Goal: Information Seeking & Learning: Check status

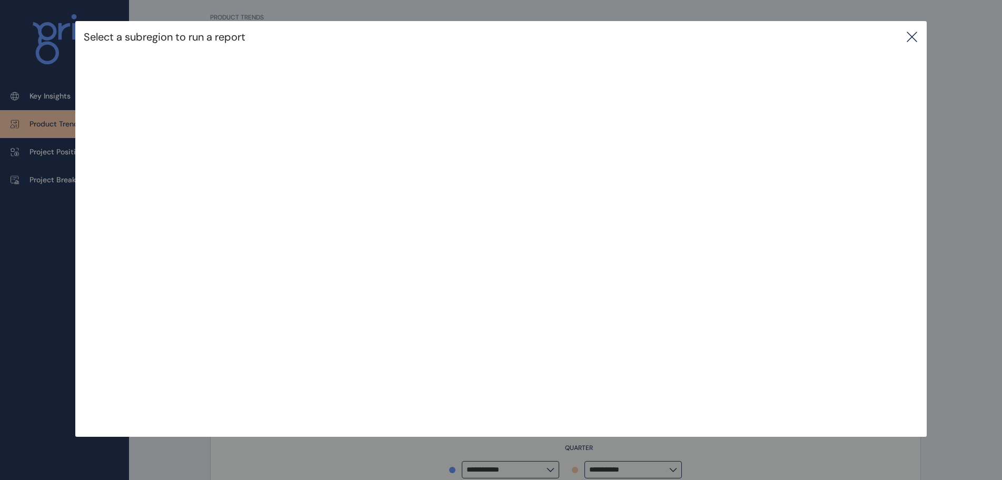
click at [918, 41] on icon at bounding box center [912, 37] width 13 height 13
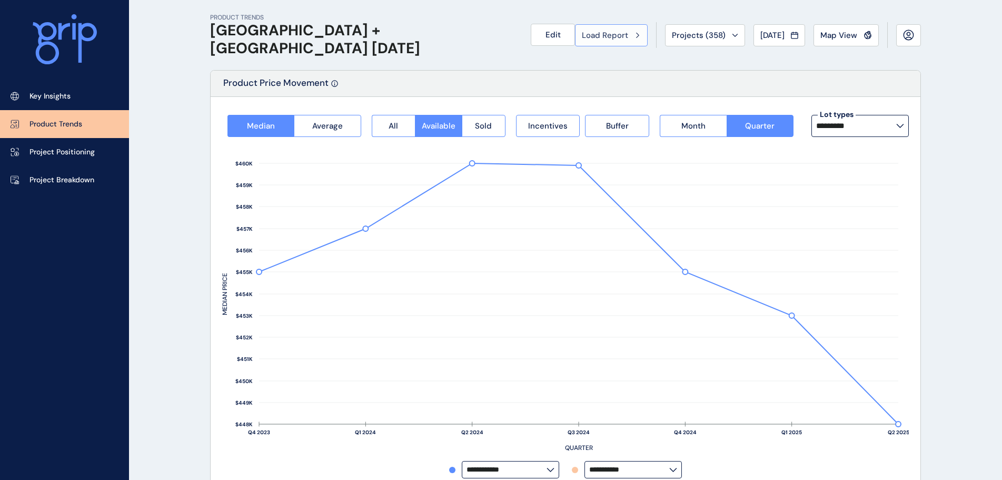
click at [594, 41] on button "Load Report" at bounding box center [611, 35] width 73 height 22
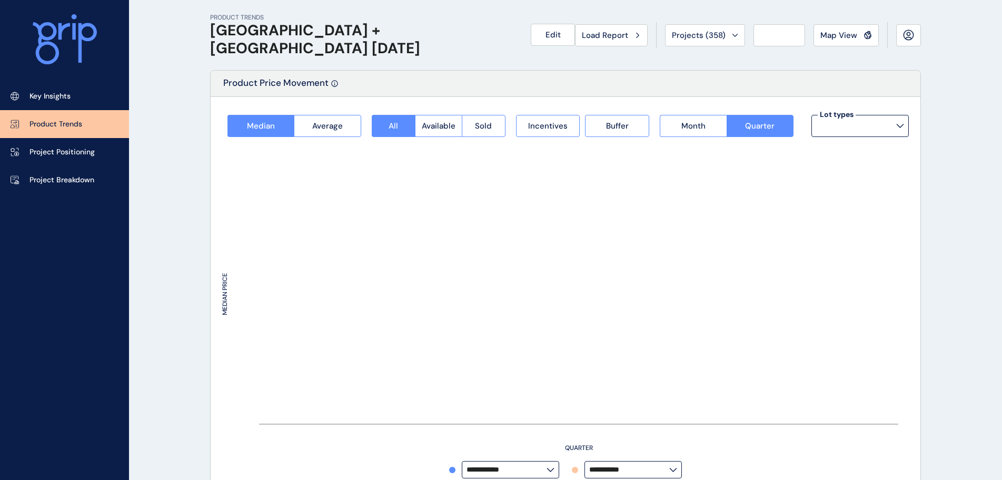
type input "**********"
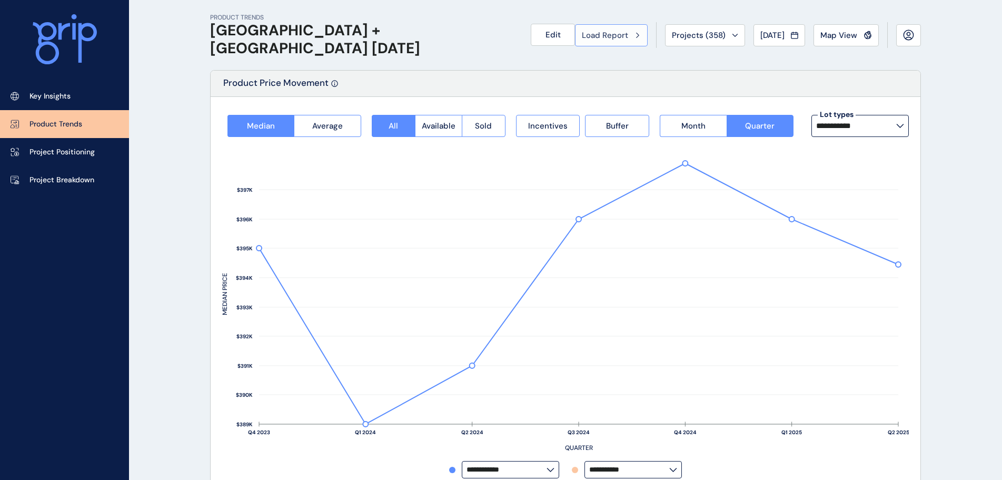
click at [606, 32] on span "Load Report" at bounding box center [605, 35] width 46 height 11
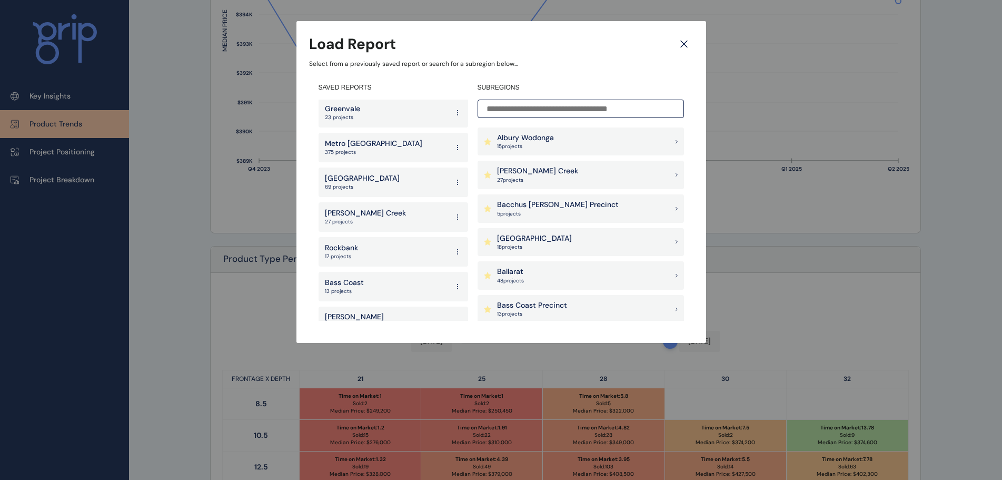
scroll to position [1665, 0]
click at [370, 279] on p "[GEOGRAPHIC_DATA]" at bounding box center [362, 284] width 75 height 11
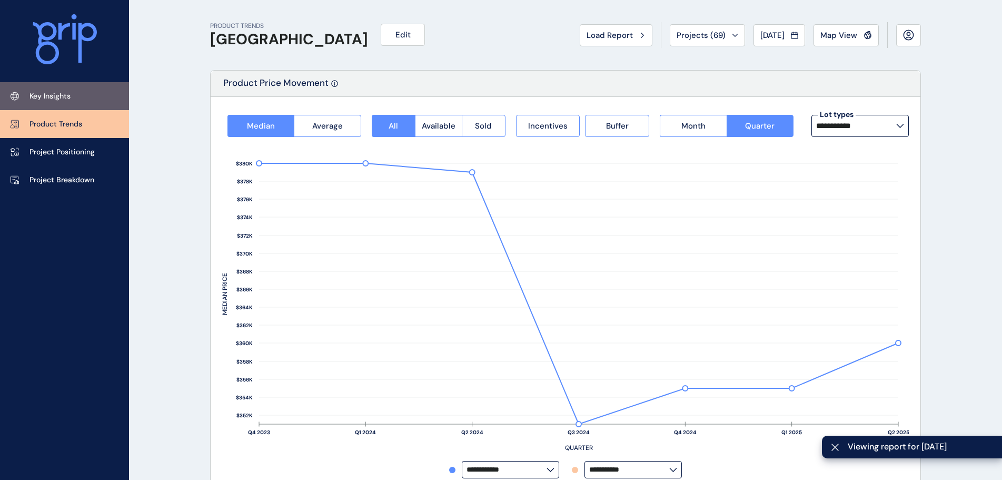
click at [43, 86] on link "Key Insights" at bounding box center [64, 96] width 129 height 28
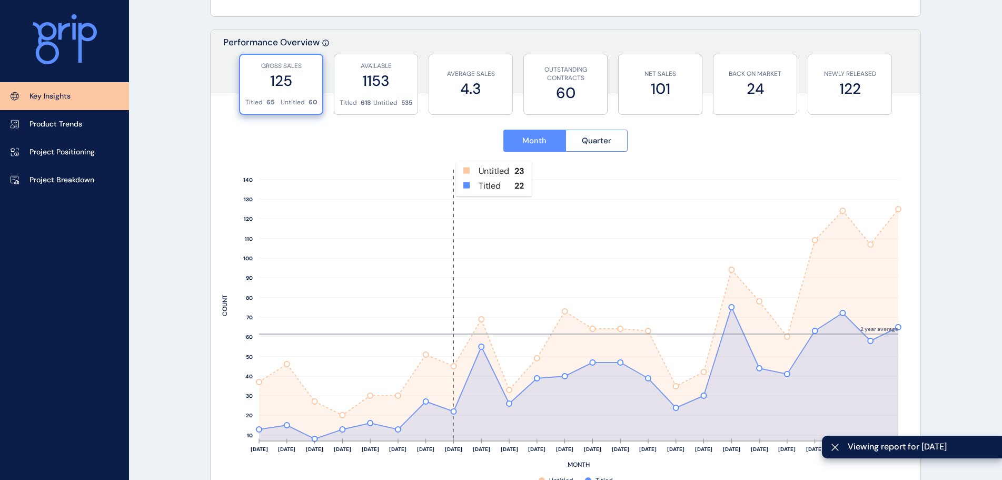
scroll to position [421, 0]
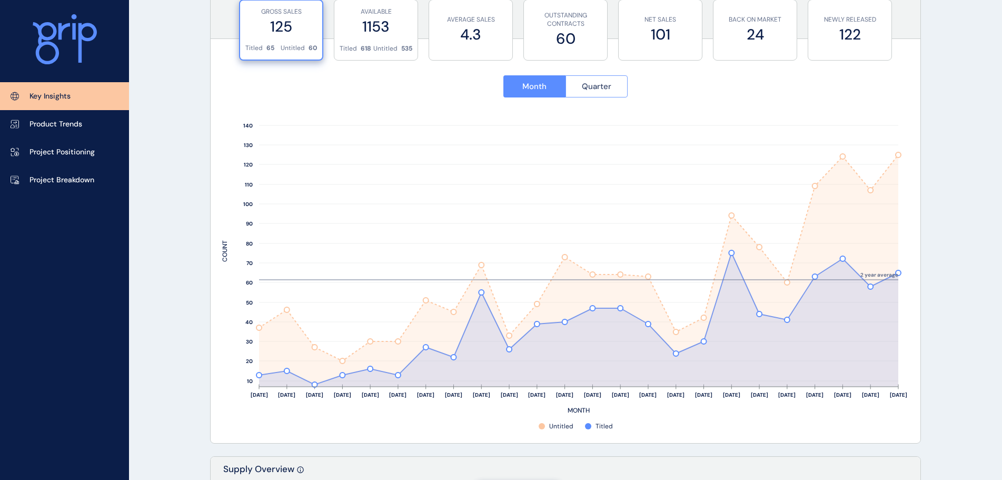
click at [605, 85] on span "Quarter" at bounding box center [596, 86] width 29 height 11
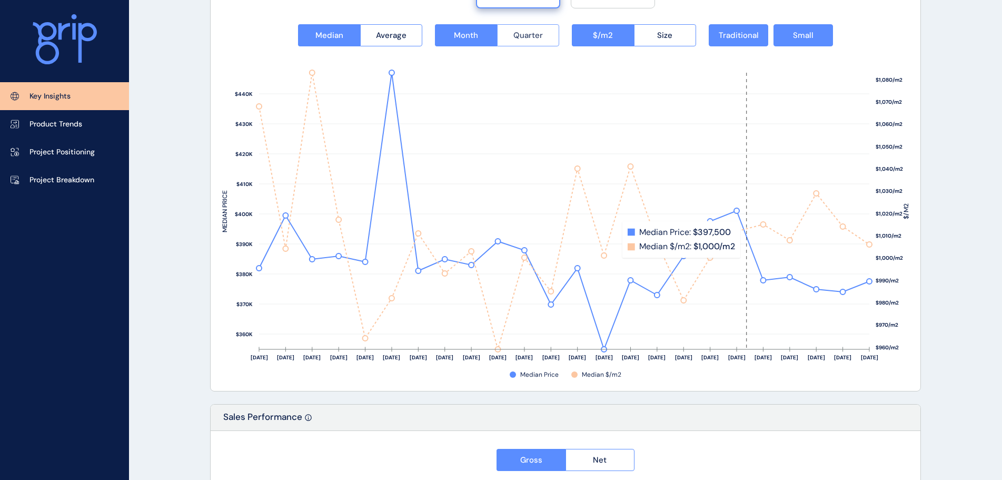
scroll to position [1370, 0]
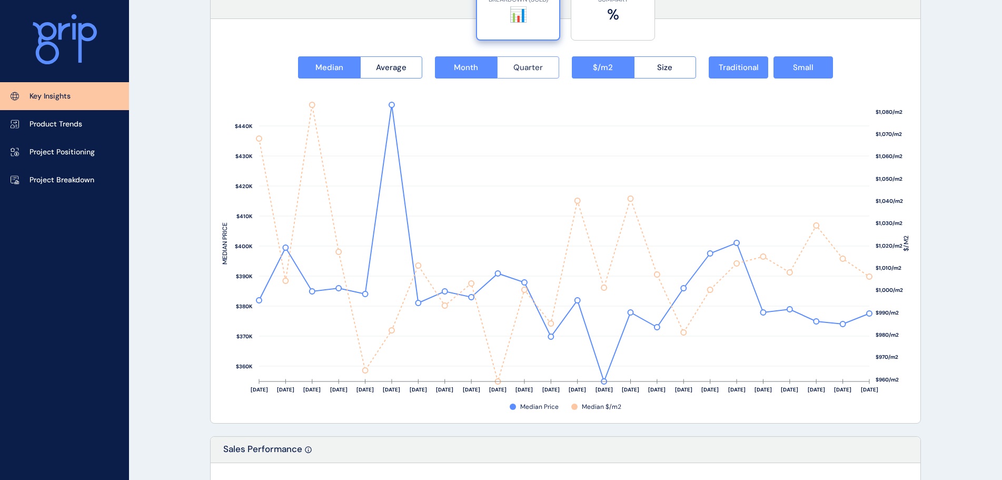
click at [524, 72] on span "Quarter" at bounding box center [528, 67] width 29 height 11
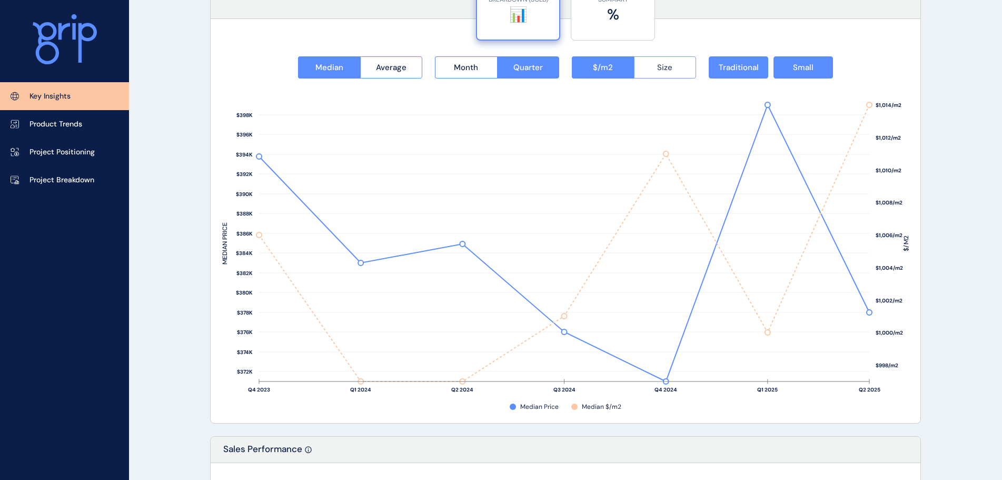
click at [677, 61] on button "Size" at bounding box center [665, 67] width 63 height 22
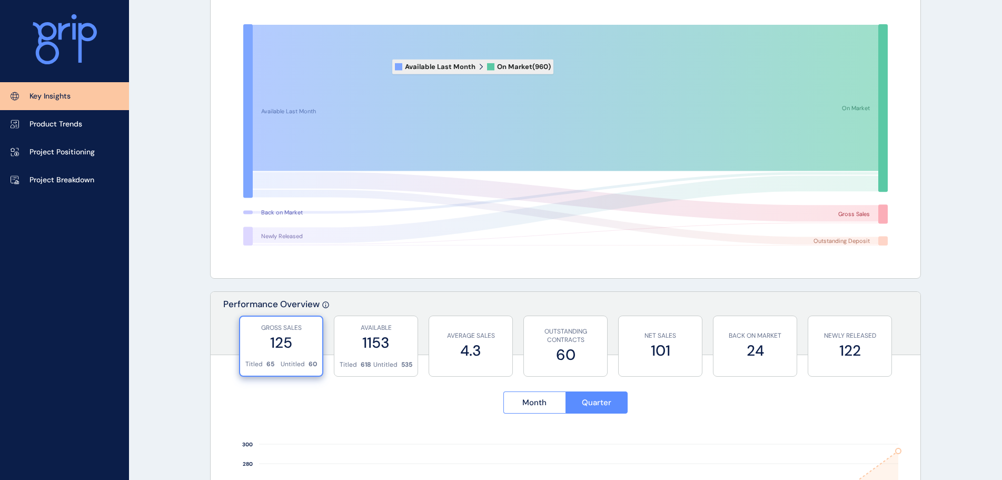
scroll to position [0, 0]
